Goal: Task Accomplishment & Management: Use online tool/utility

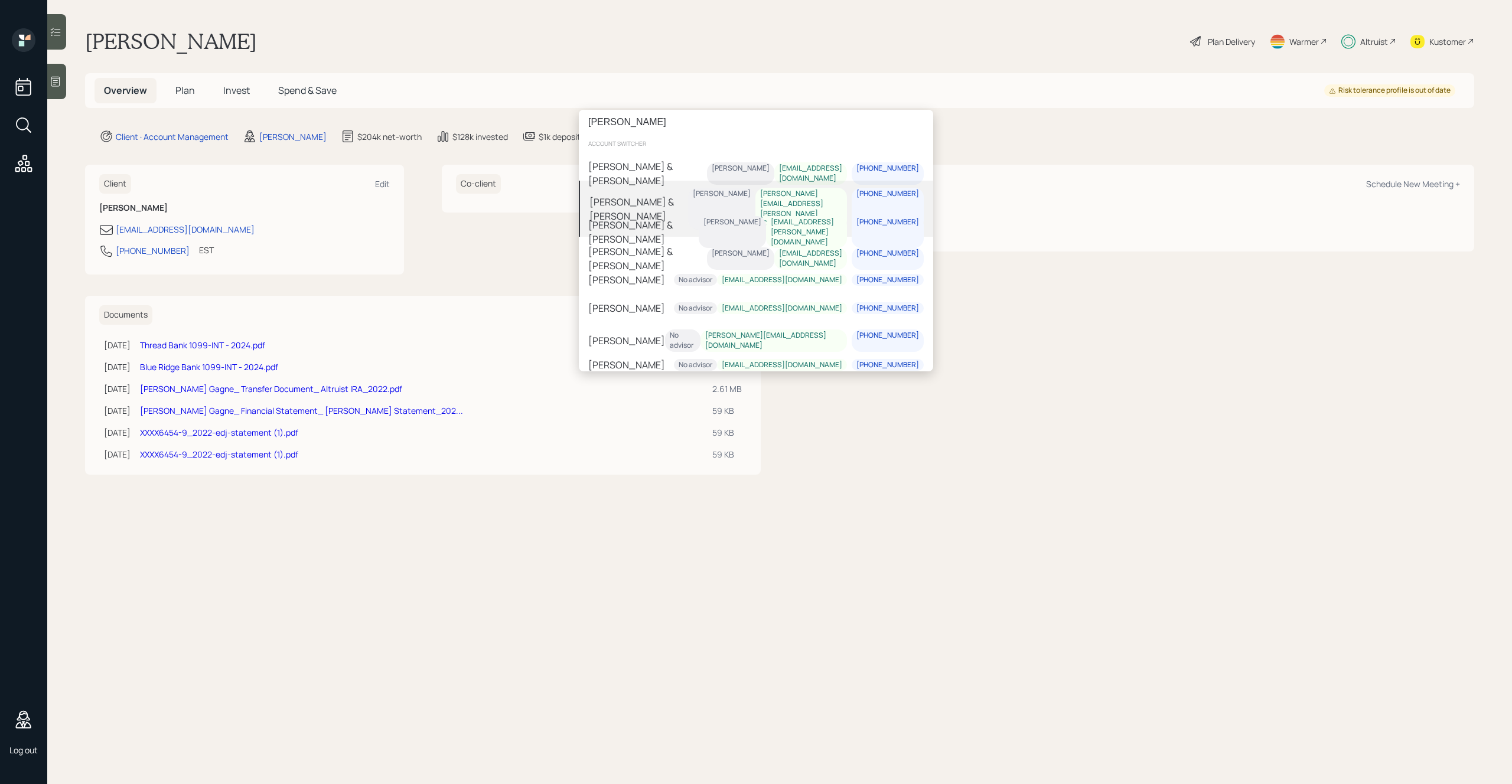
type input "[PERSON_NAME]"
